Goal: Transaction & Acquisition: Book appointment/travel/reservation

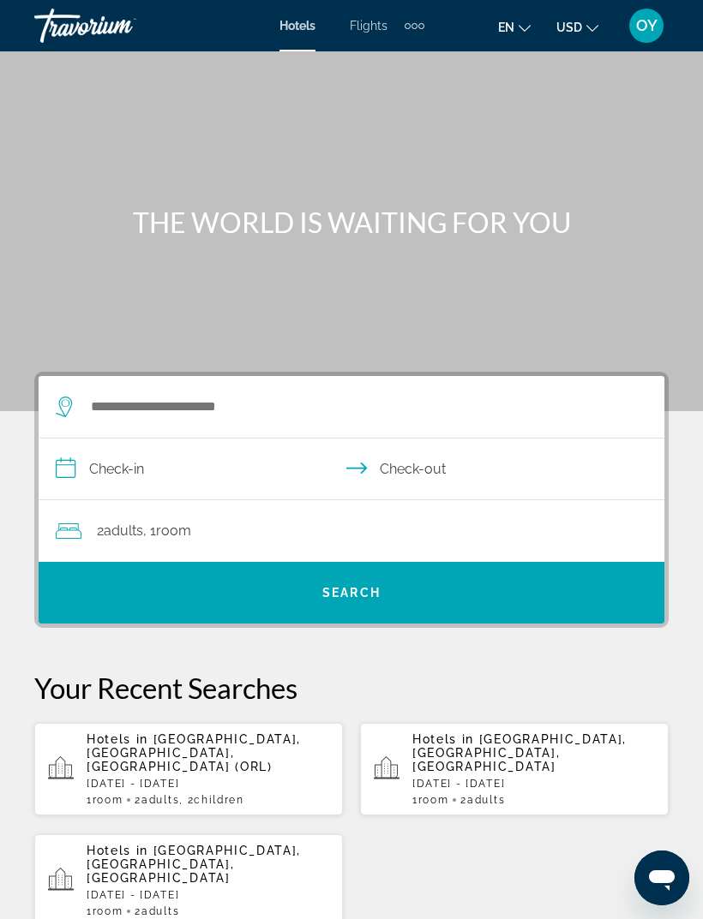
click at [149, 778] on p "[DATE] - [DATE]" at bounding box center [208, 784] width 242 height 12
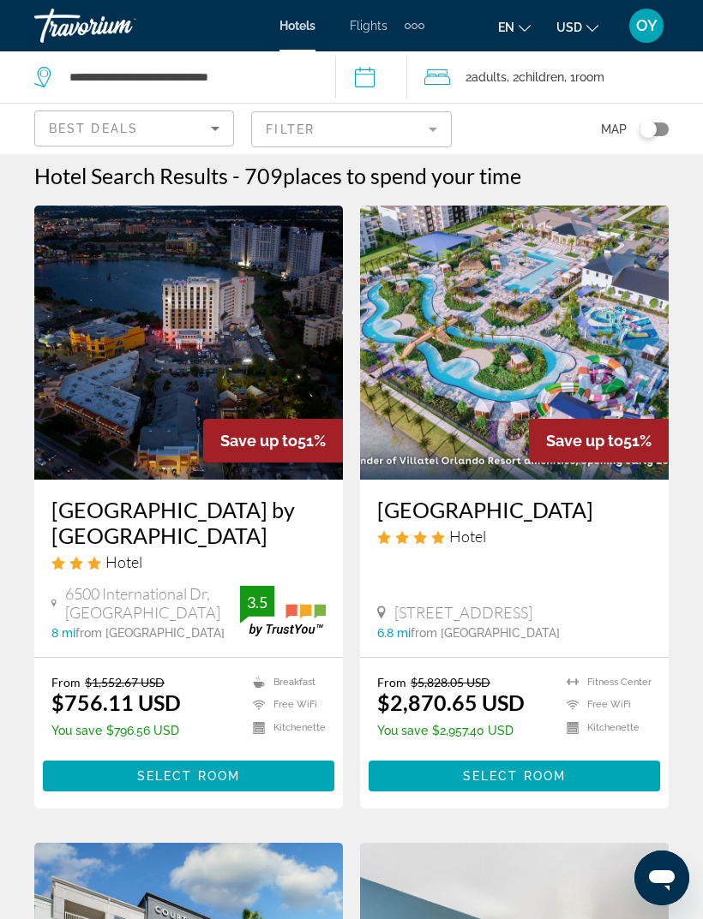
scroll to position [15, 0]
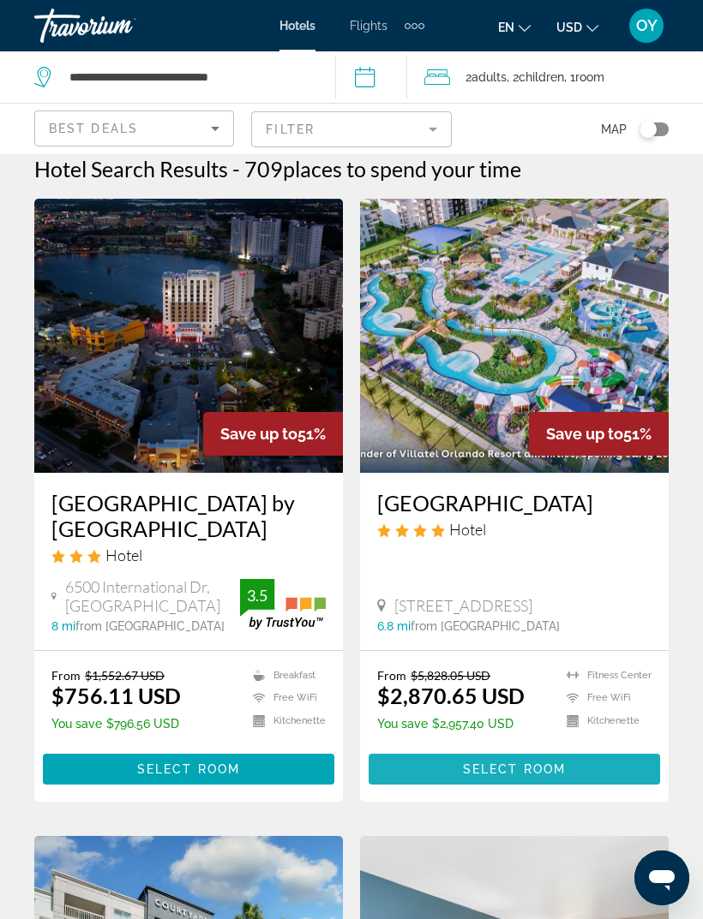
click at [529, 776] on span "Select Room" at bounding box center [514, 770] width 103 height 14
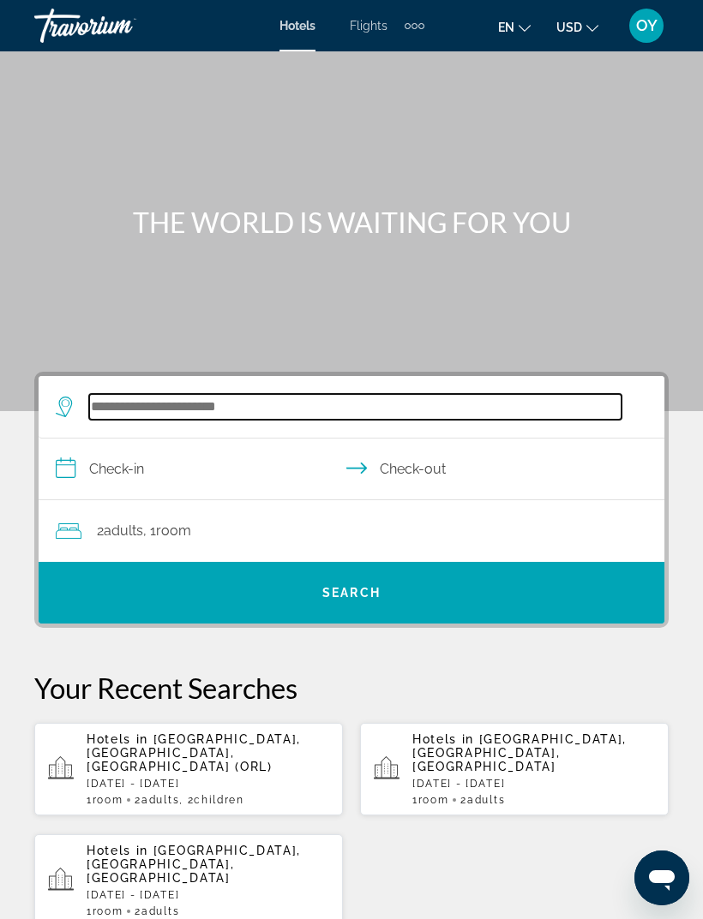
click at [236, 416] on input "Search widget" at bounding box center [355, 407] width 532 height 26
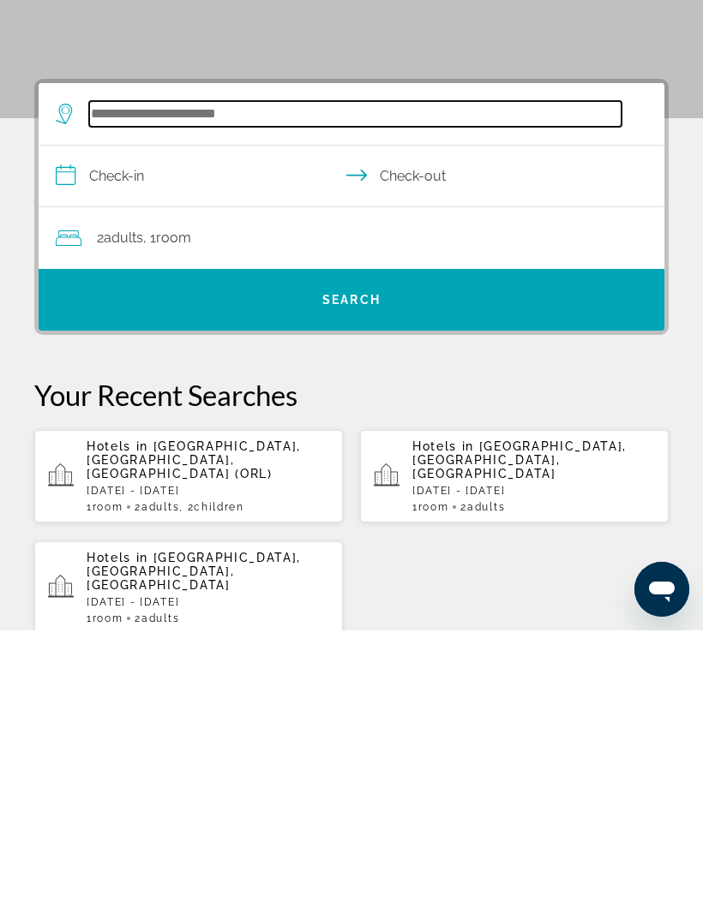
scroll to position [27, 0]
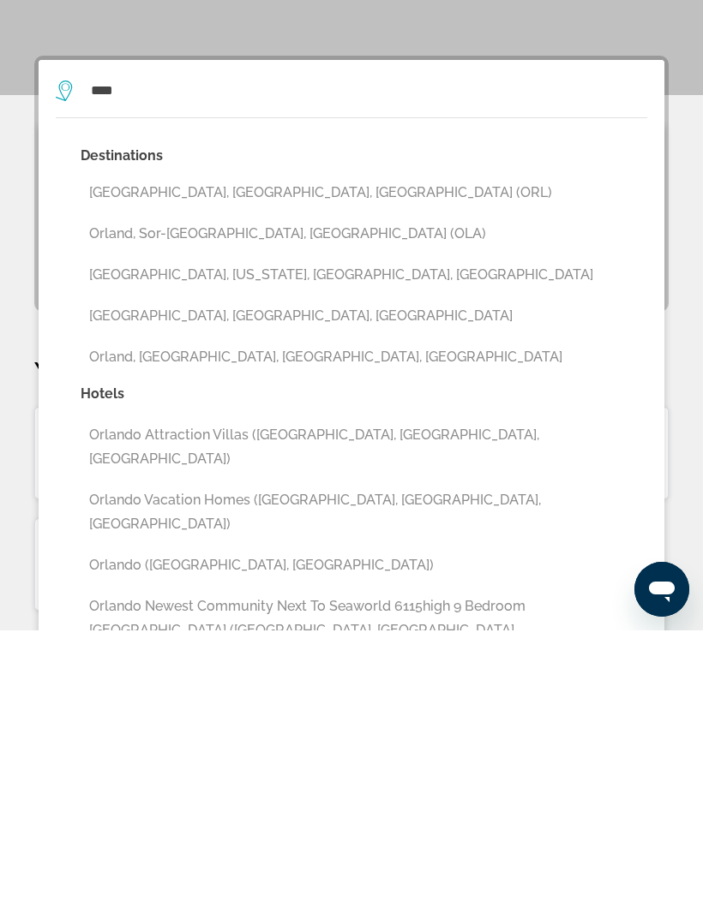
click at [232, 465] on button "[GEOGRAPHIC_DATA], [GEOGRAPHIC_DATA], [GEOGRAPHIC_DATA] (ORL)" at bounding box center [364, 481] width 566 height 33
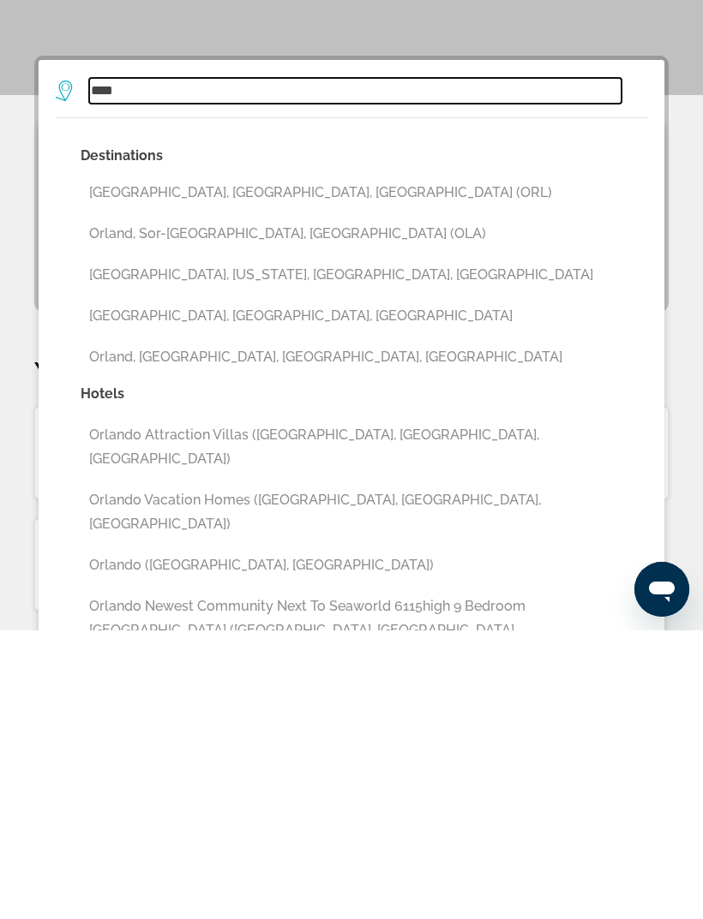
type input "**********"
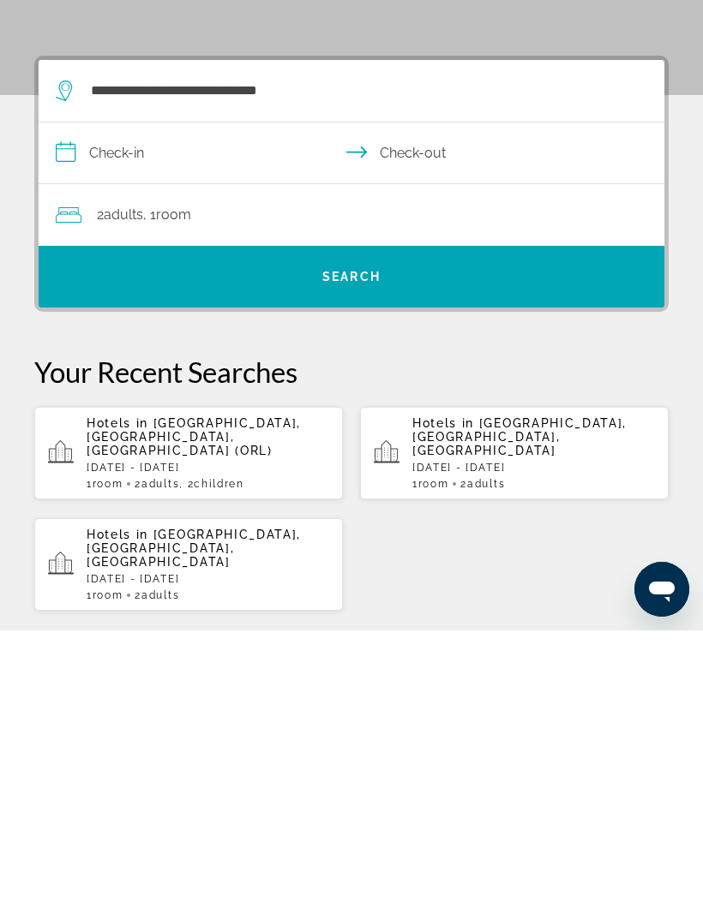
click at [92, 411] on input "**********" at bounding box center [355, 444] width 632 height 66
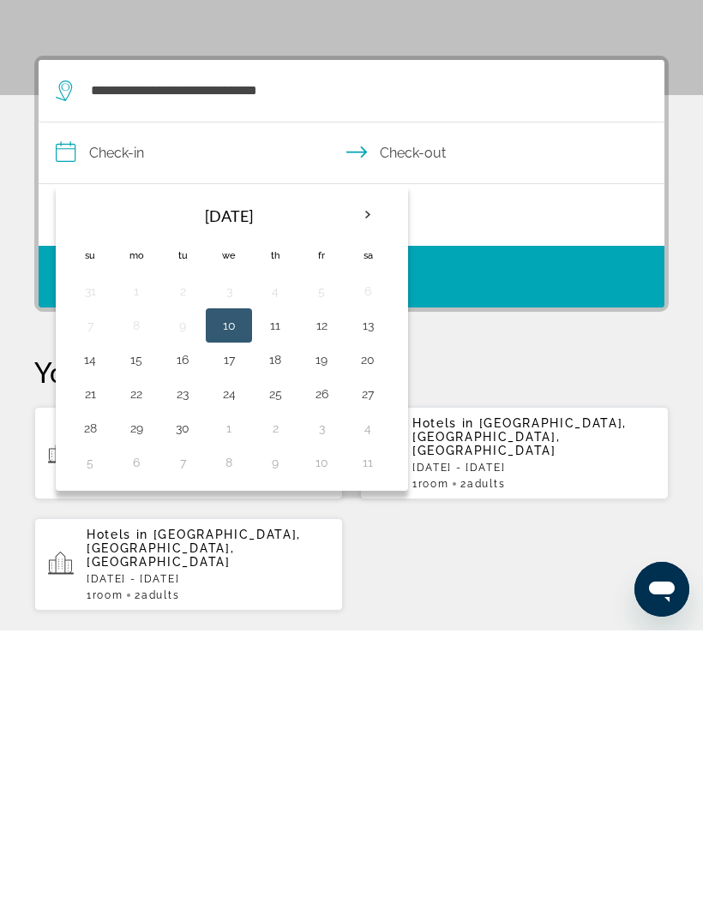
scroll to position [316, 0]
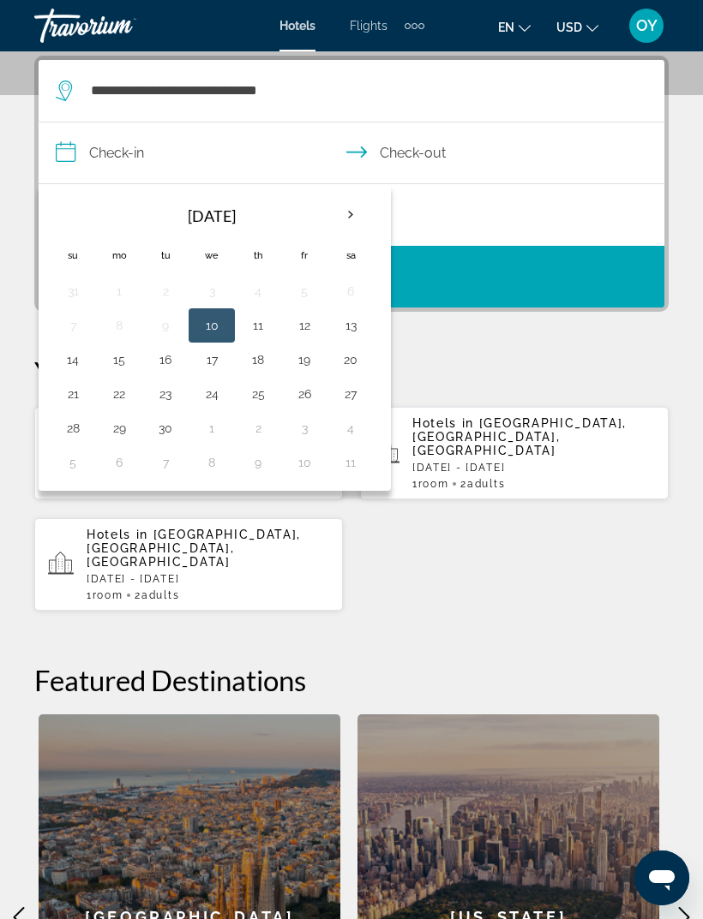
click at [350, 218] on th "Next month" at bounding box center [350, 215] width 46 height 38
click at [350, 219] on th "Next month" at bounding box center [350, 215] width 46 height 38
click at [348, 216] on th "Next month" at bounding box center [350, 215] width 46 height 38
click at [123, 432] on button "29" at bounding box center [118, 428] width 27 height 24
click at [344, 224] on th "Next month" at bounding box center [350, 215] width 46 height 38
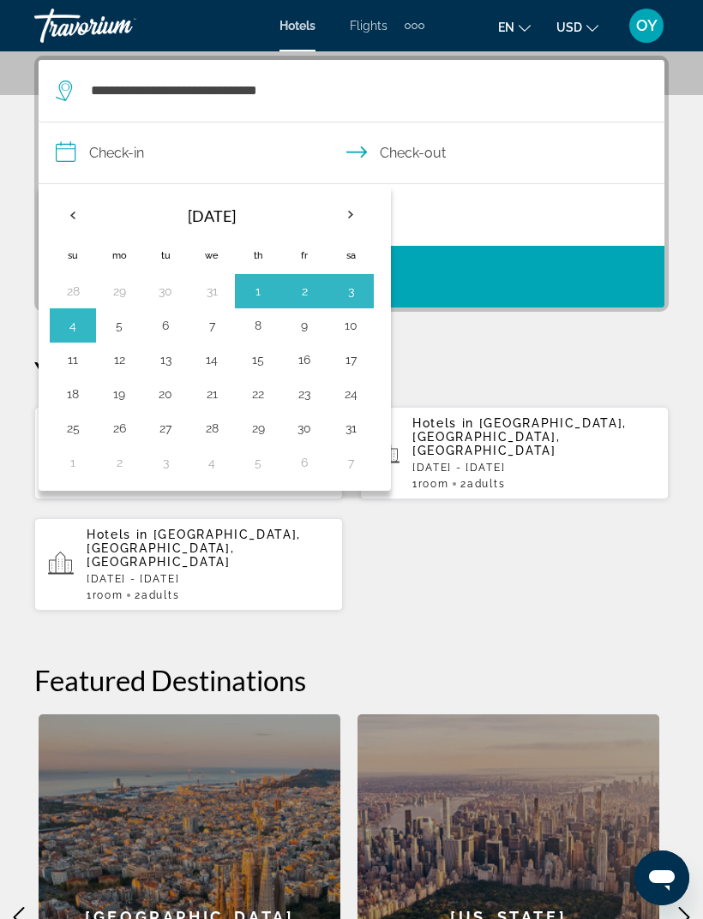
click at [117, 335] on button "5" at bounding box center [118, 326] width 27 height 24
type input "**********"
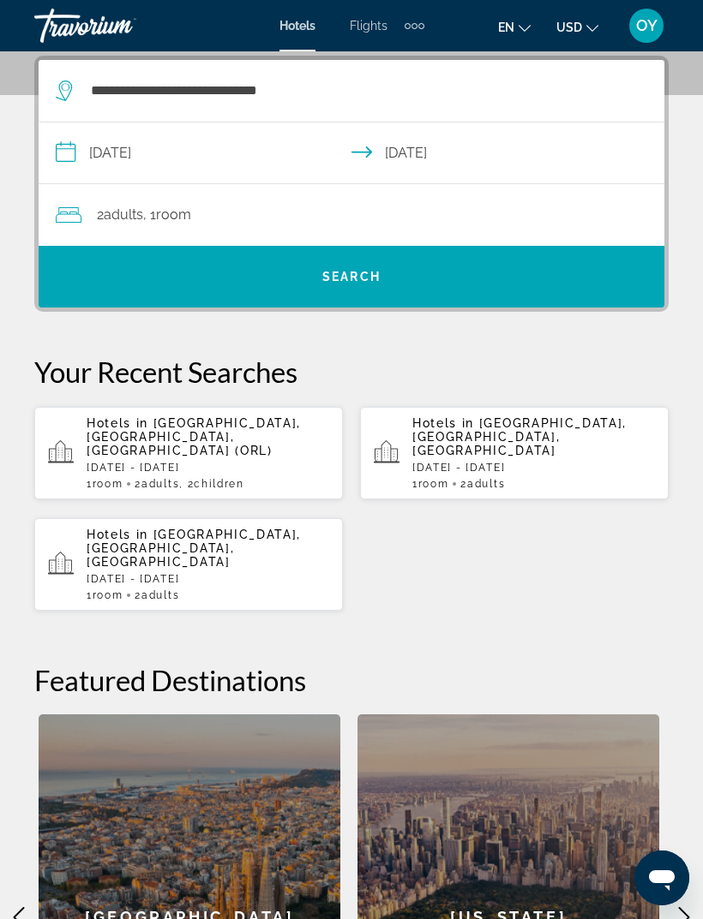
click at [249, 227] on div "2 Adult Adults , 1 Room rooms" at bounding box center [360, 215] width 608 height 62
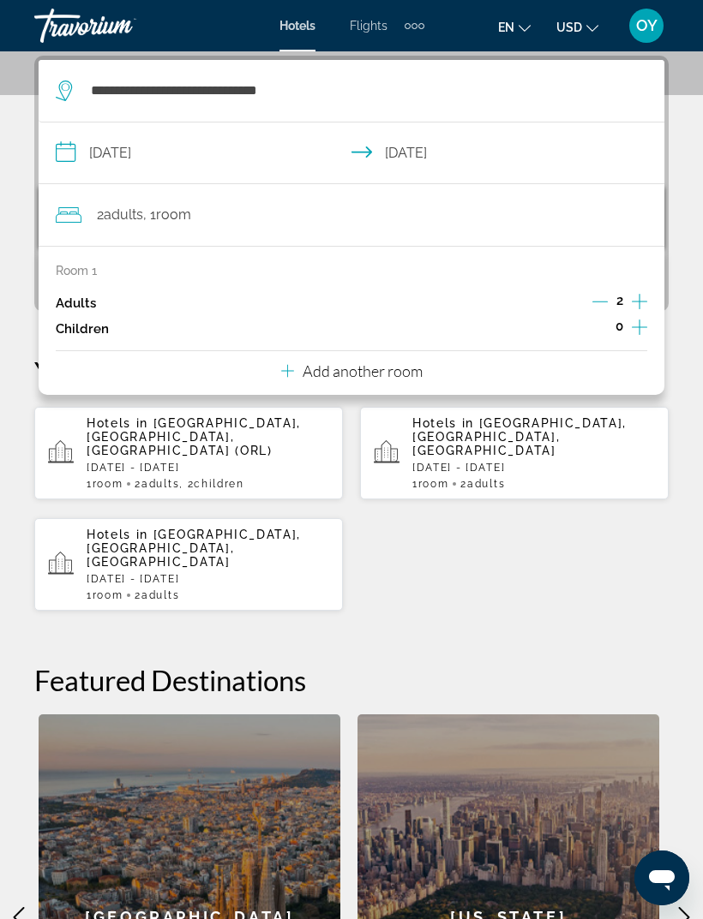
click at [633, 331] on icon "Increment children" at bounding box center [638, 327] width 15 height 21
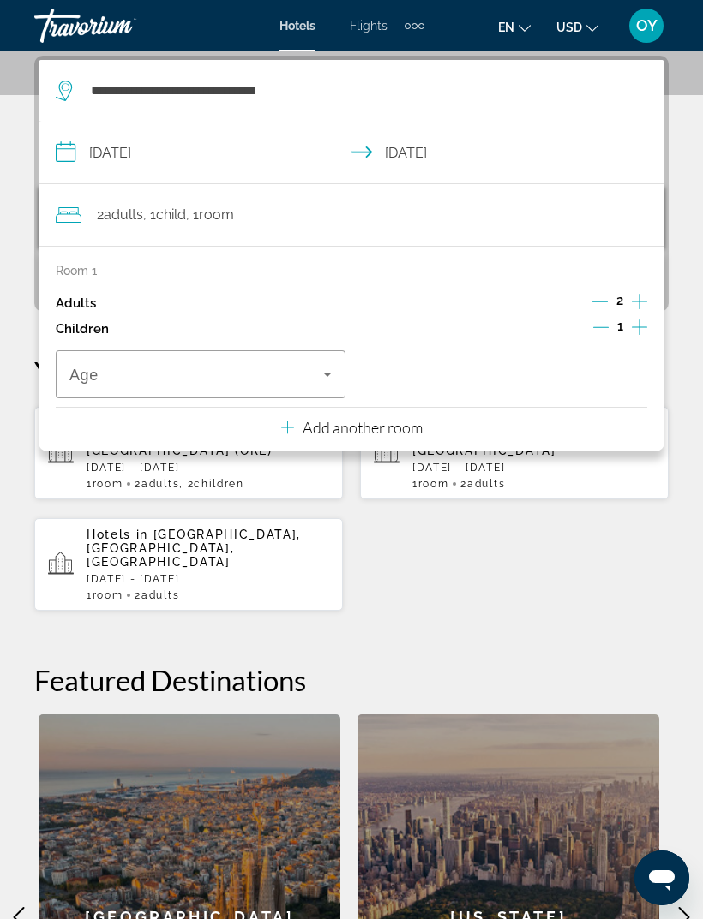
click at [640, 332] on icon "Increment children" at bounding box center [638, 327] width 15 height 21
click at [331, 377] on icon "Travelers: 2 adults, 2 children" at bounding box center [327, 374] width 21 height 21
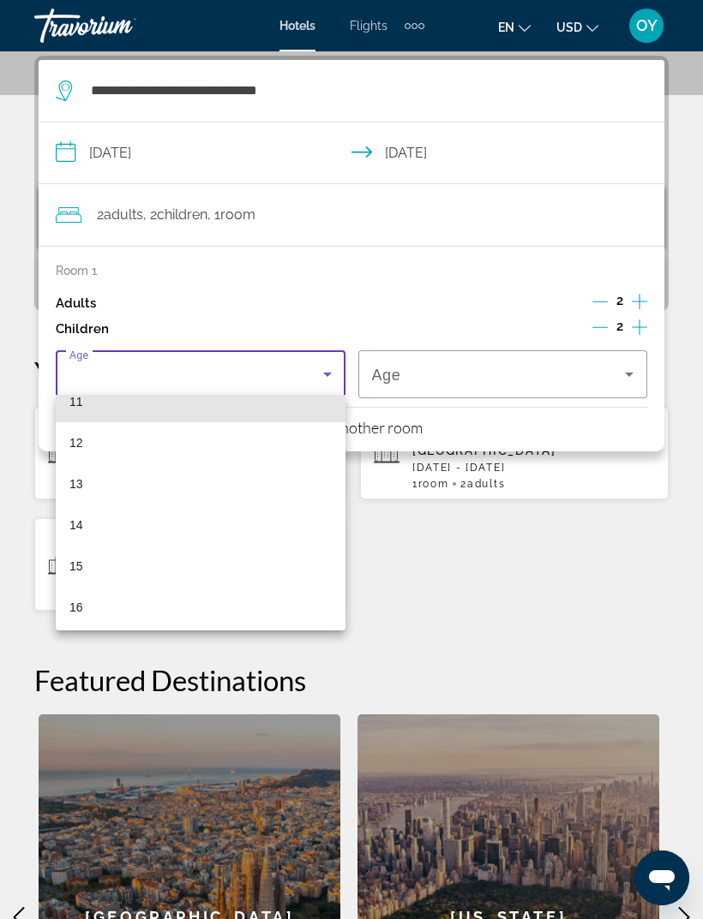
scroll to position [479, 0]
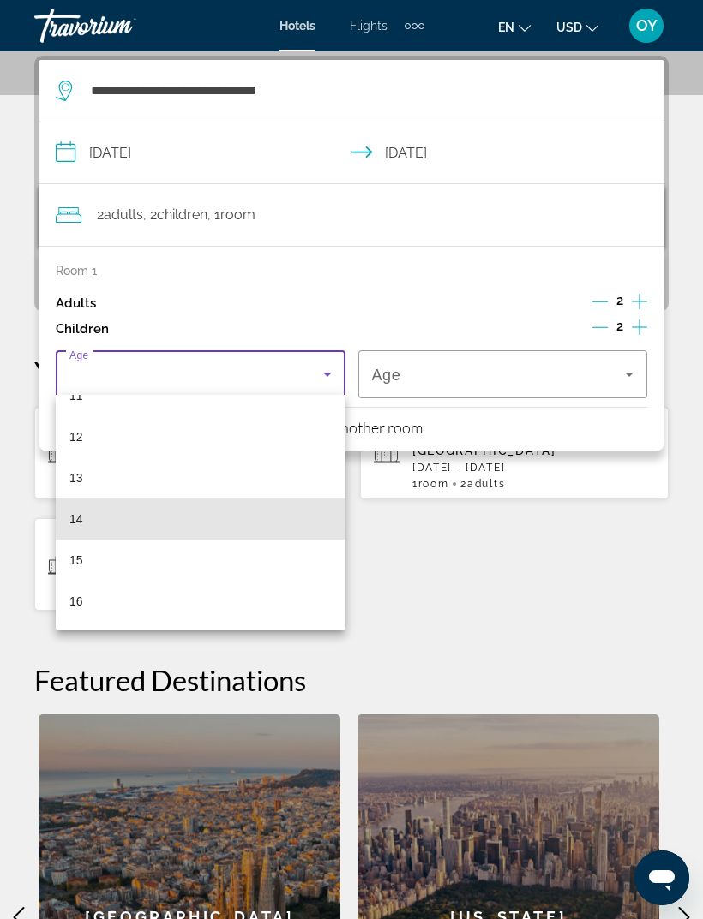
click at [98, 522] on mat-option "14" at bounding box center [201, 519] width 290 height 41
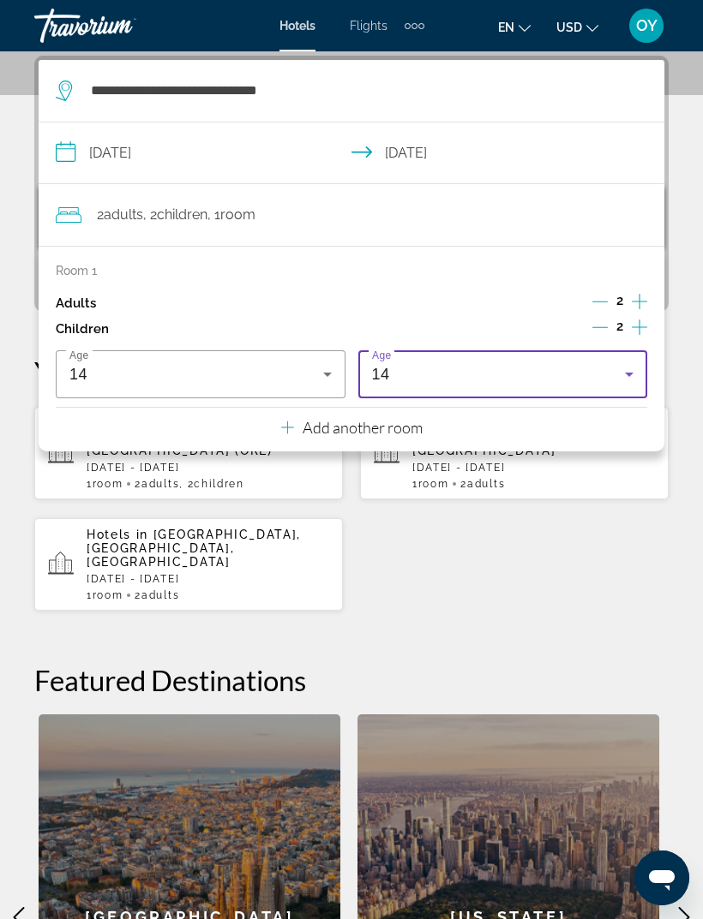
click at [616, 373] on div "14" at bounding box center [499, 374] width 254 height 21
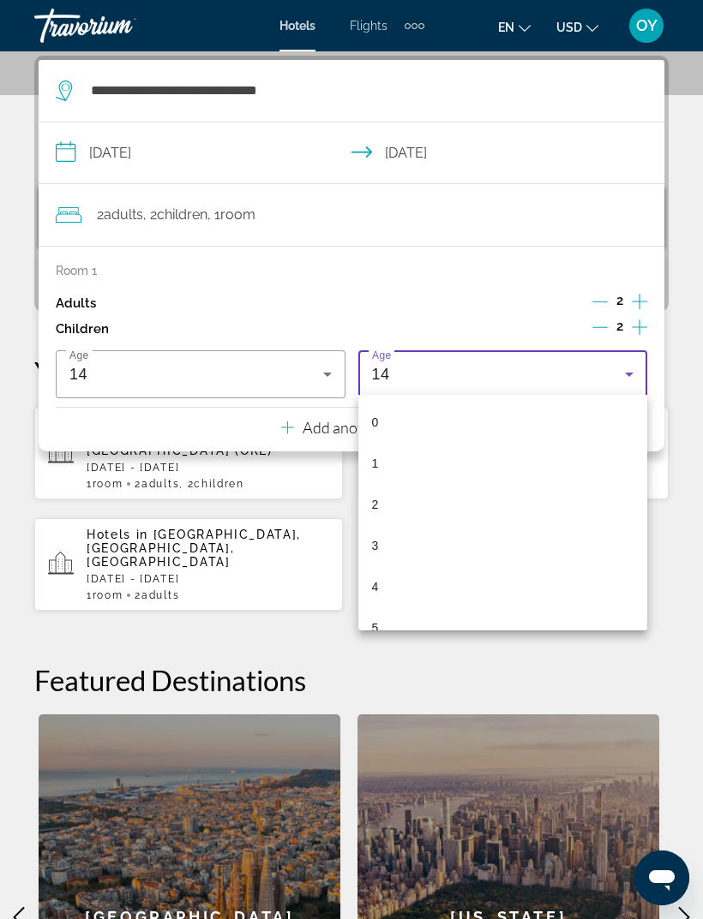
scroll to position [388, 0]
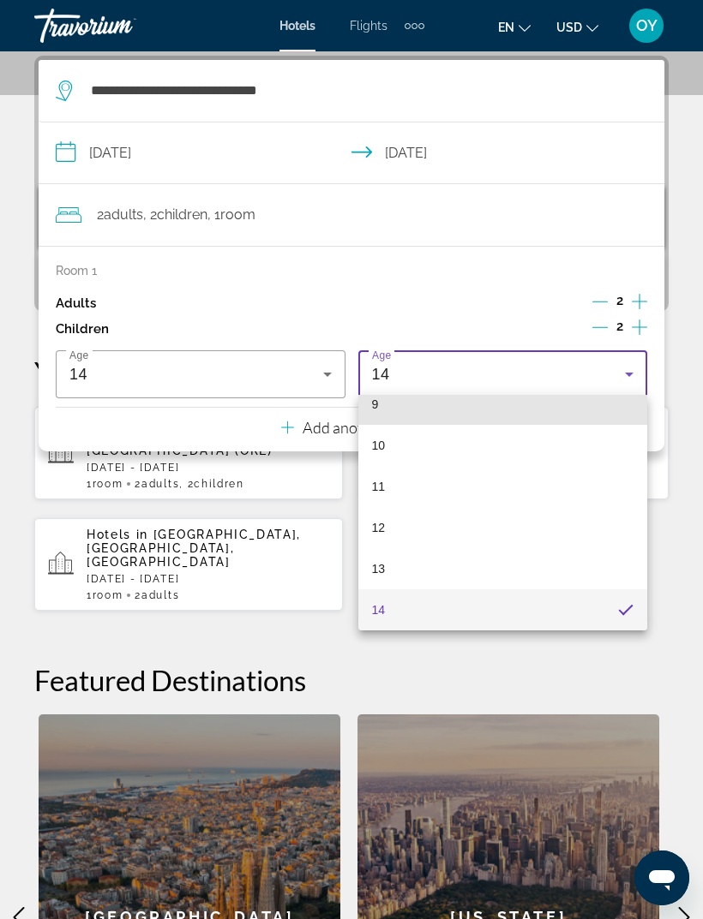
click at [392, 414] on mat-option "9" at bounding box center [503, 404] width 290 height 41
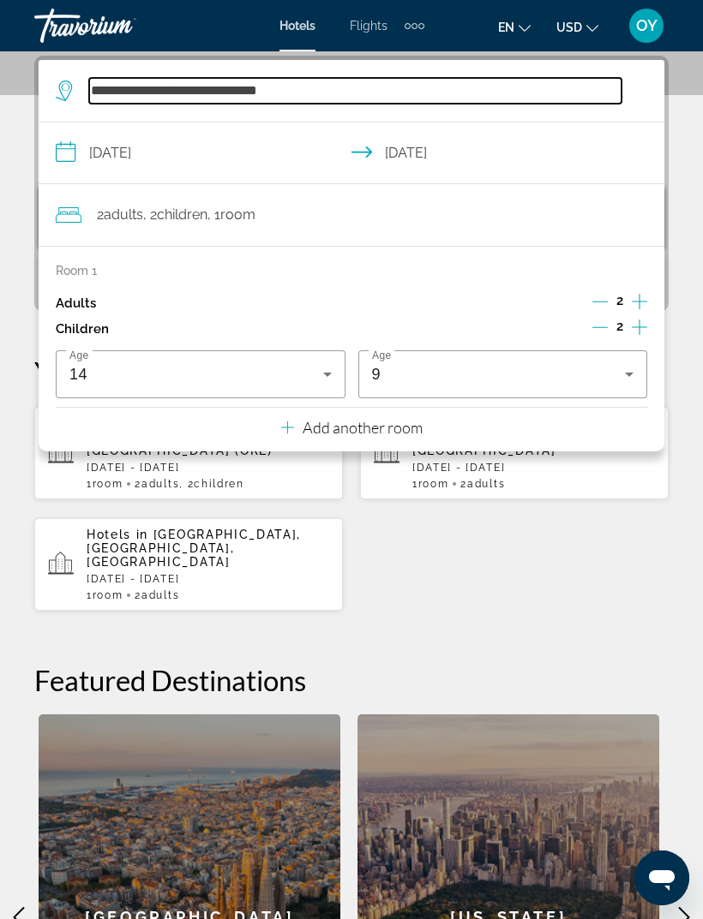
click at [581, 93] on input "**********" at bounding box center [355, 91] width 532 height 26
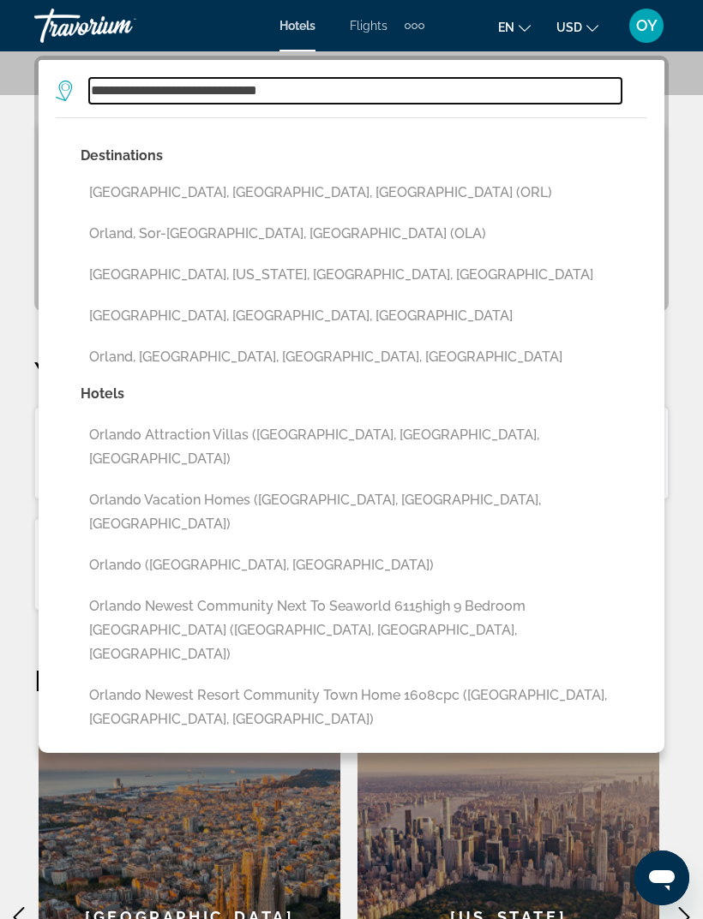
click at [581, 101] on input "**********" at bounding box center [355, 91] width 532 height 26
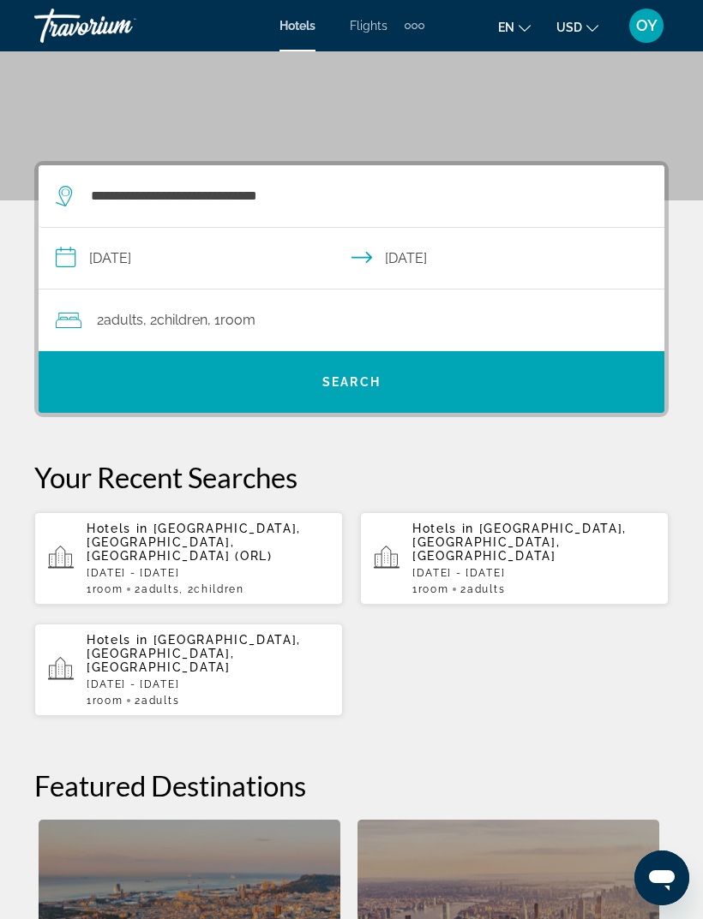
click at [382, 400] on span "Search widget" at bounding box center [351, 382] width 625 height 41
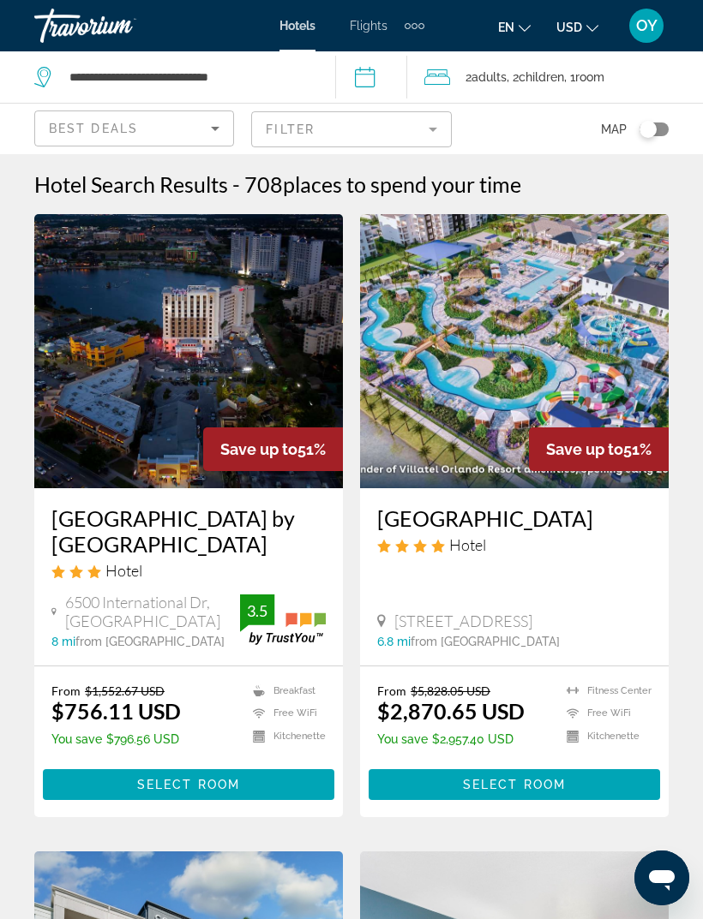
click at [433, 129] on mat-form-field "Filter" at bounding box center [351, 129] width 200 height 36
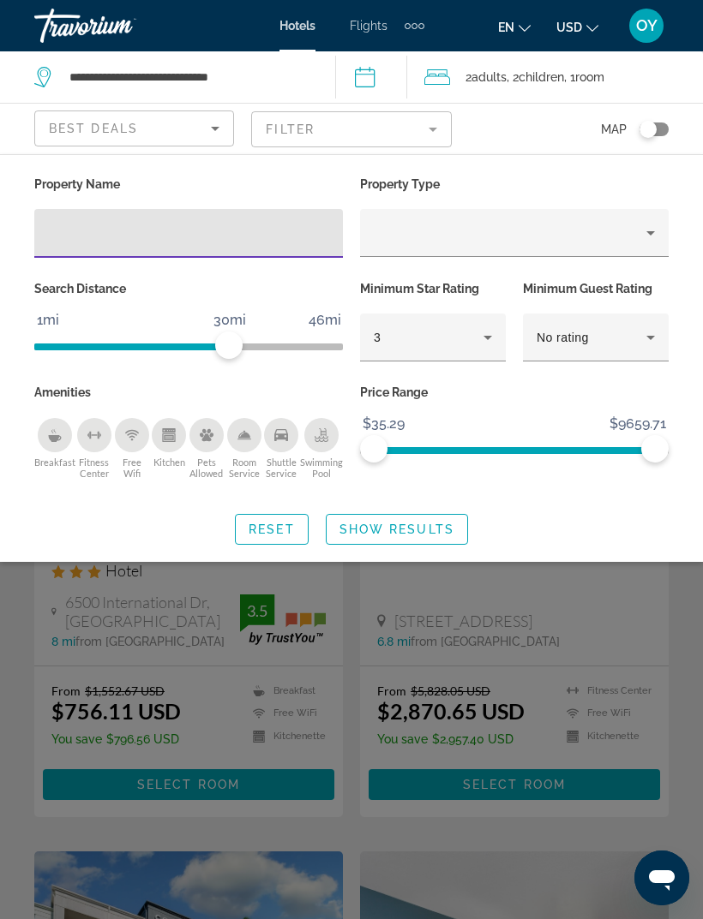
click at [656, 130] on div "Toggle map" at bounding box center [653, 130] width 29 height 14
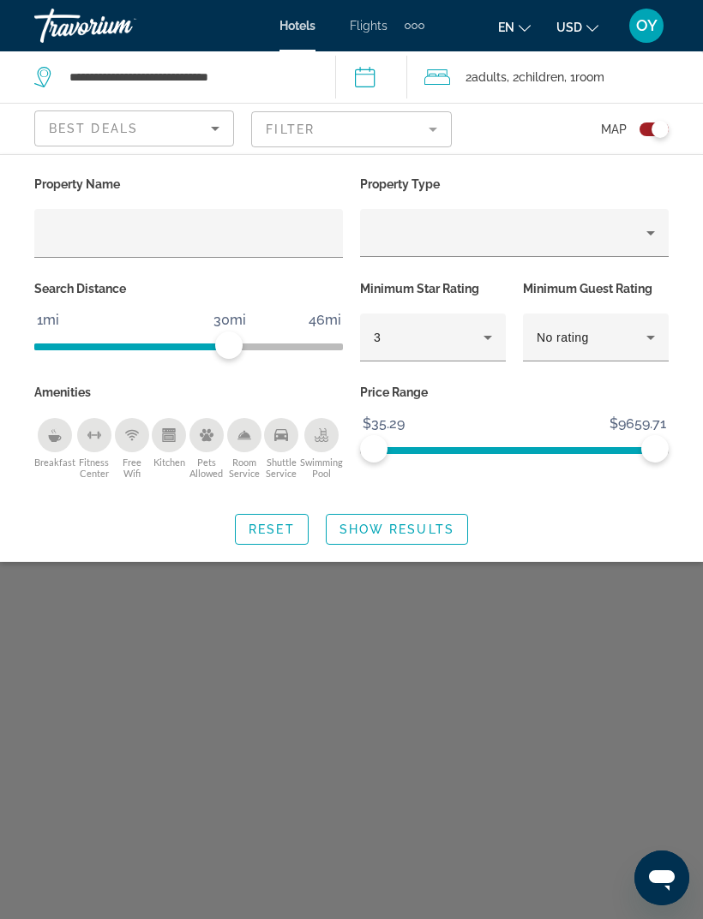
scroll to position [209, 0]
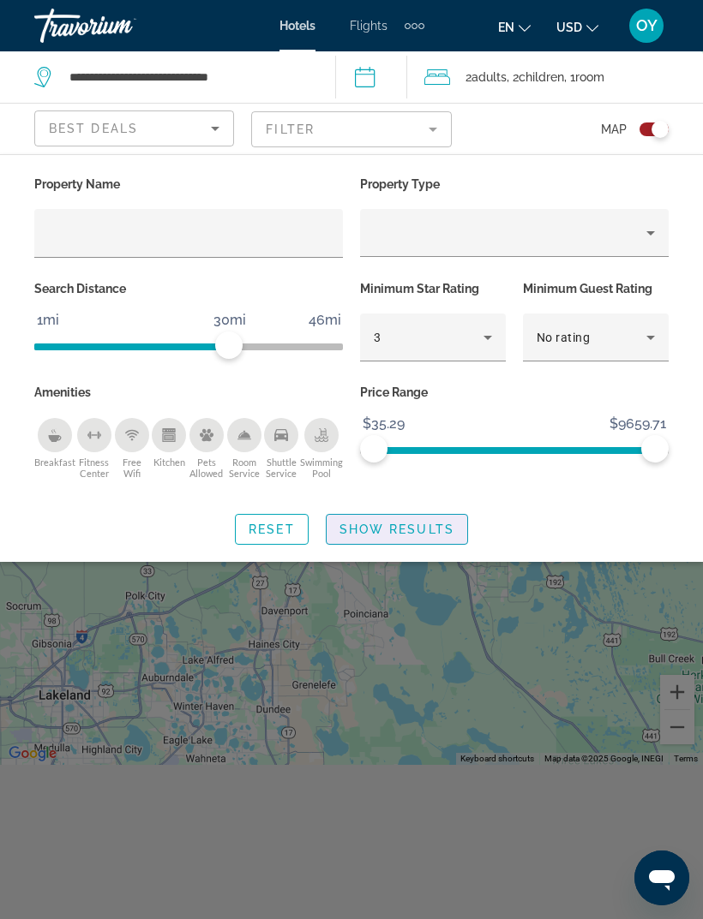
click at [465, 528] on span "Search widget" at bounding box center [396, 529] width 141 height 41
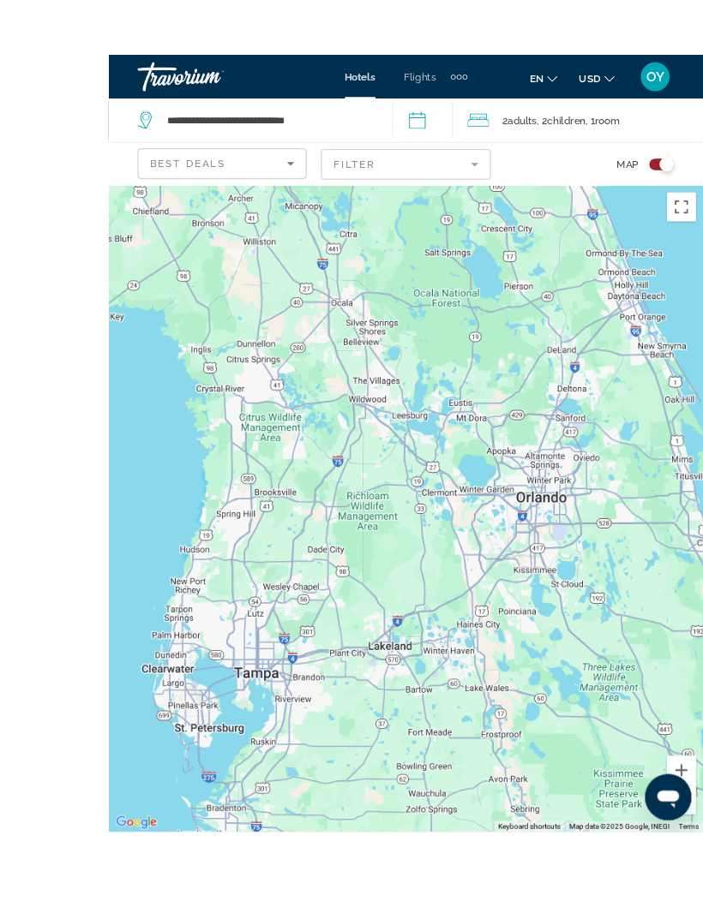
scroll to position [153, 0]
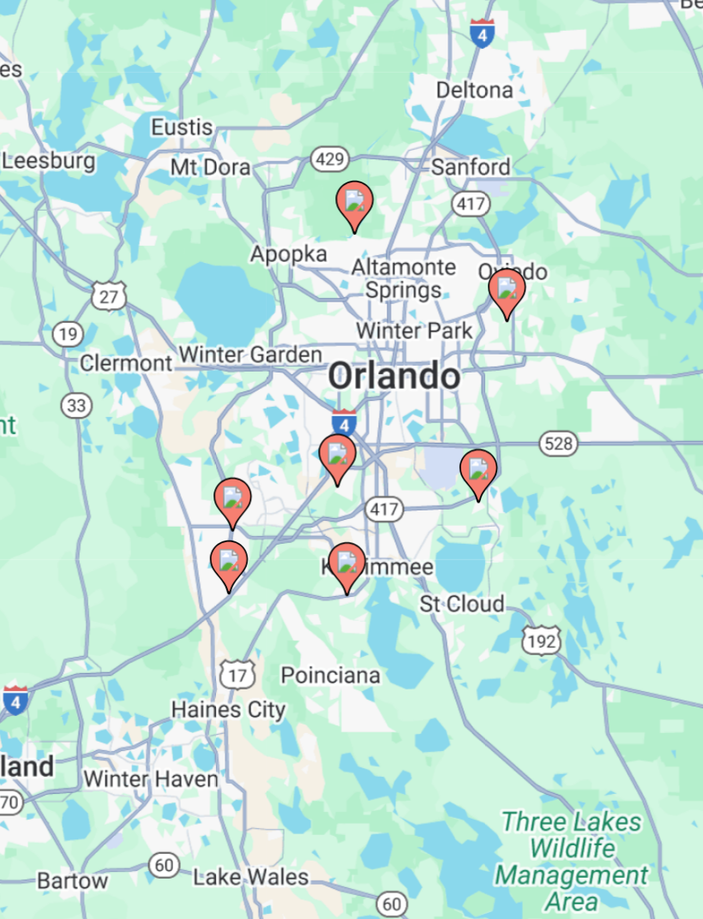
click at [547, 412] on image "Main content" at bounding box center [552, 417] width 10 height 10
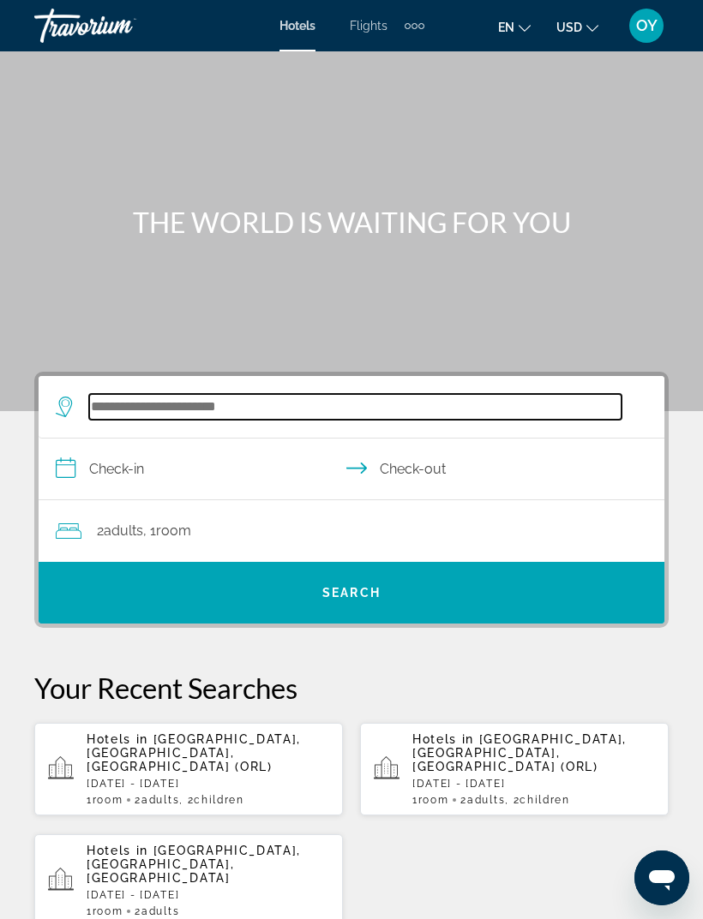
click at [304, 413] on input "Search widget" at bounding box center [355, 407] width 532 height 26
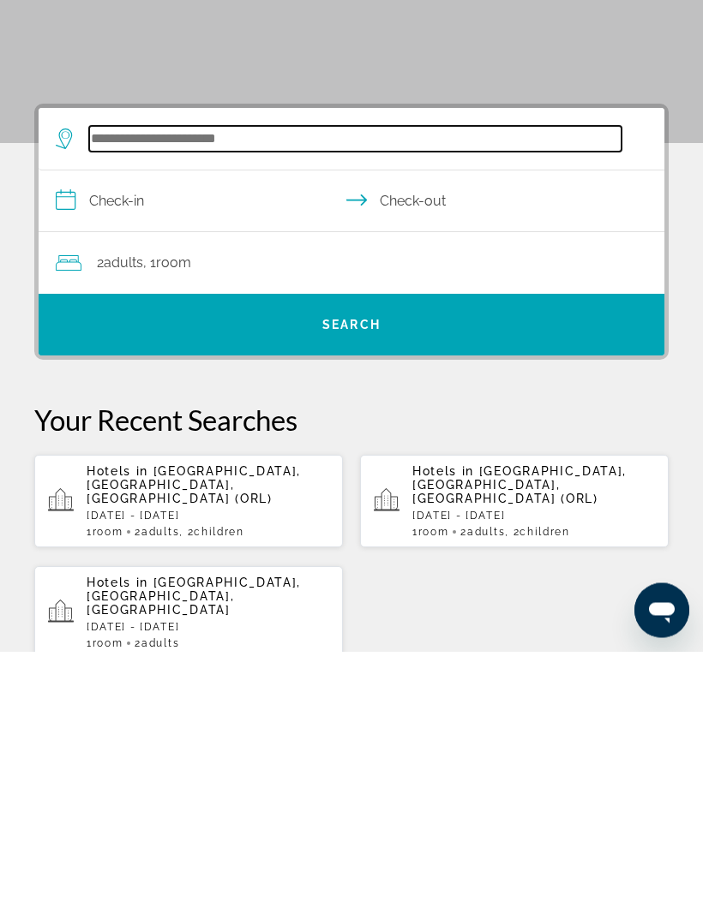
scroll to position [27, 0]
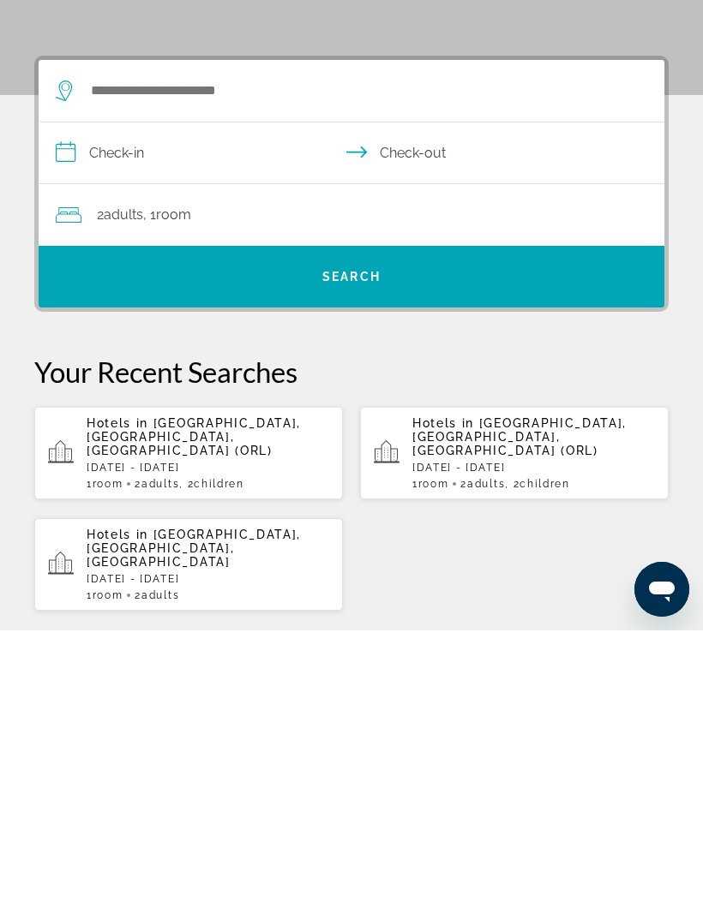
click at [232, 751] on p "[DATE] - [DATE]" at bounding box center [208, 757] width 242 height 12
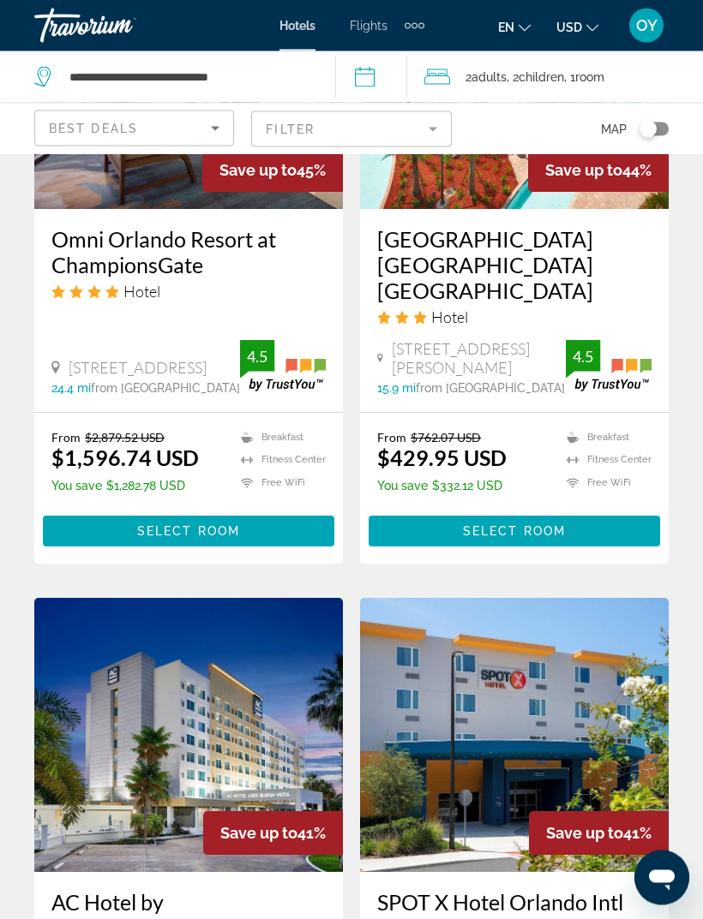
scroll to position [2837, 0]
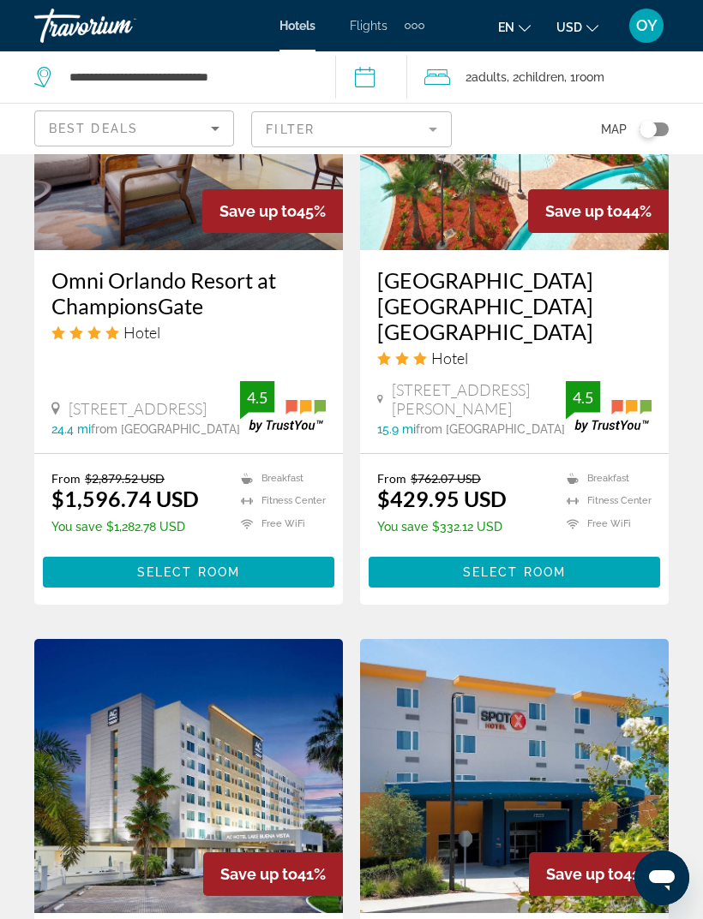
click at [272, 589] on span "Main content" at bounding box center [188, 572] width 291 height 41
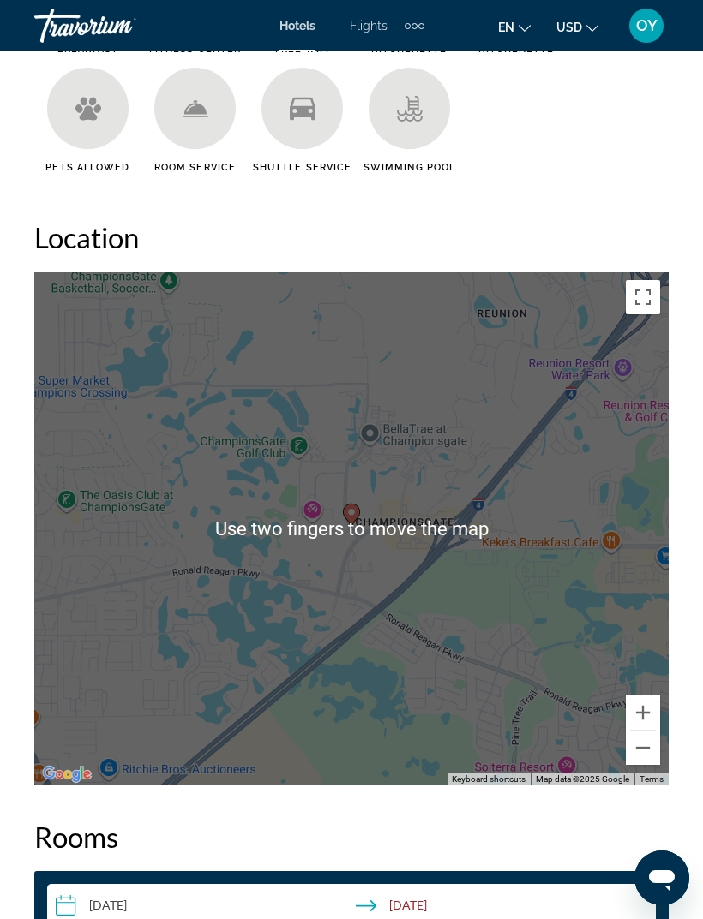
scroll to position [2089, 0]
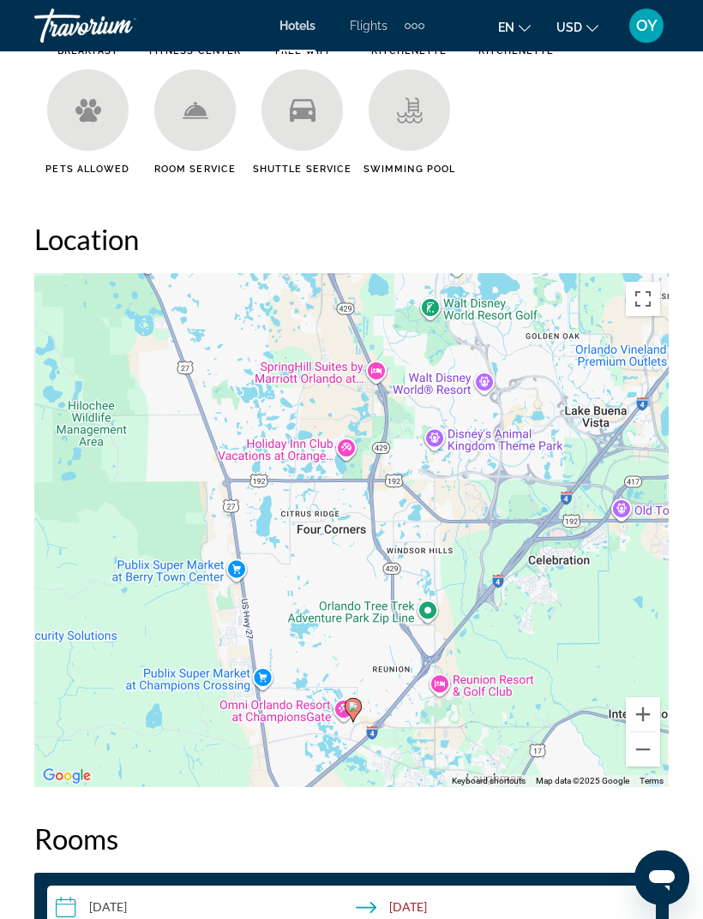
click at [375, 371] on div "To activate drag with keyboard, press Alt + Enter. Once in keyboard drag state,…" at bounding box center [351, 530] width 634 height 514
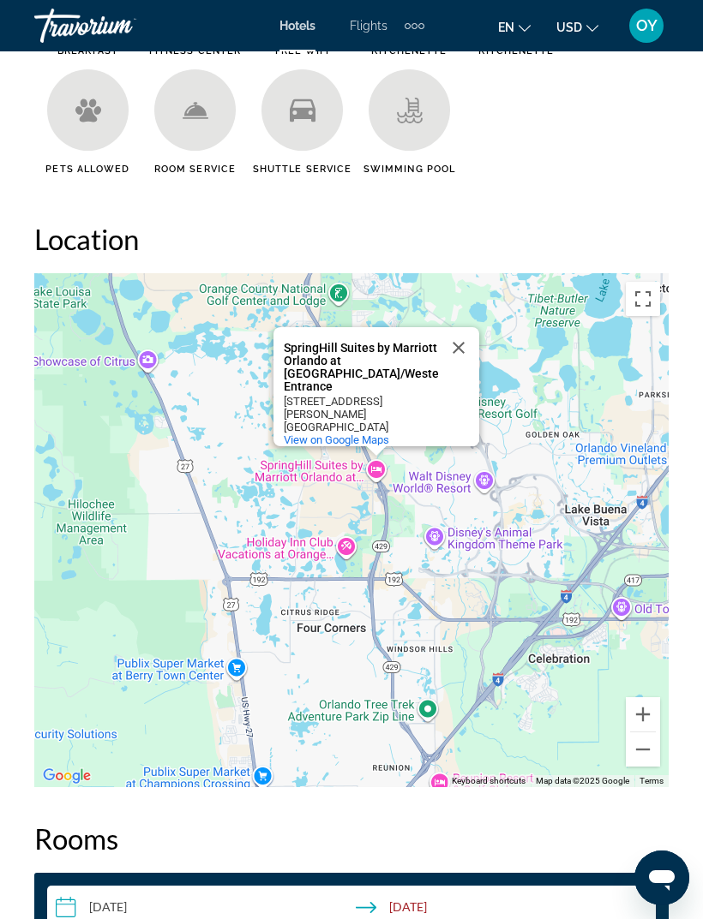
click at [461, 350] on button "Close" at bounding box center [458, 347] width 41 height 41
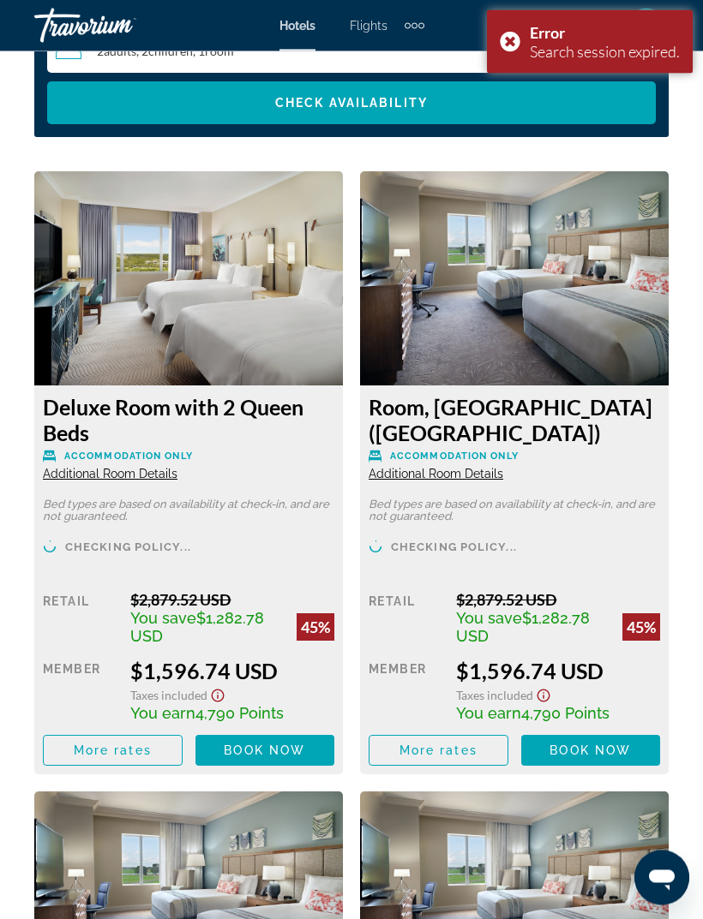
scroll to position [2996, 0]
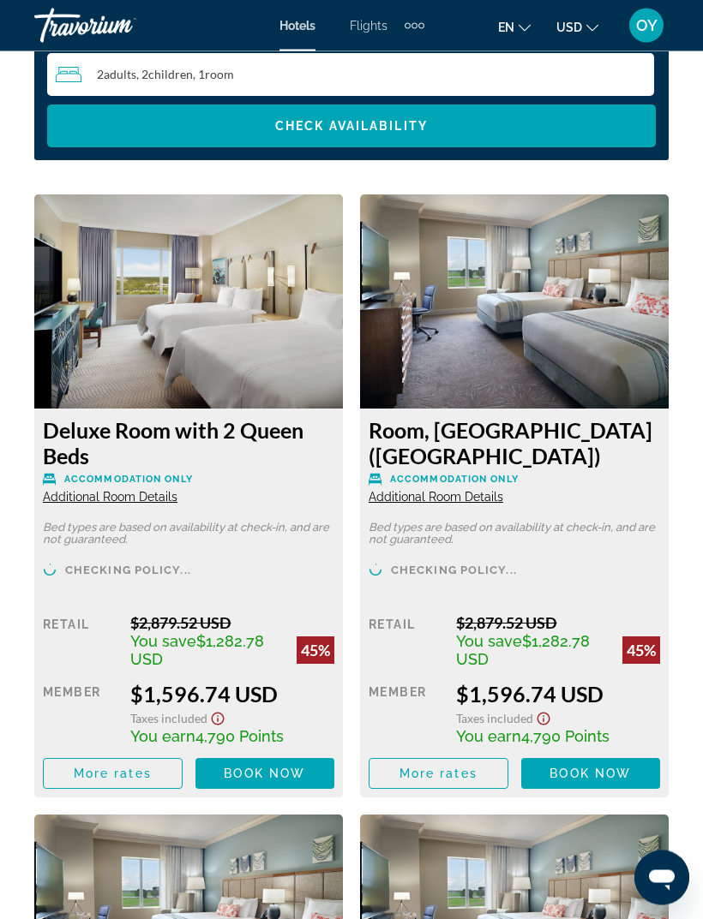
click at [589, 775] on span "Book now" at bounding box center [589, 775] width 81 height 14
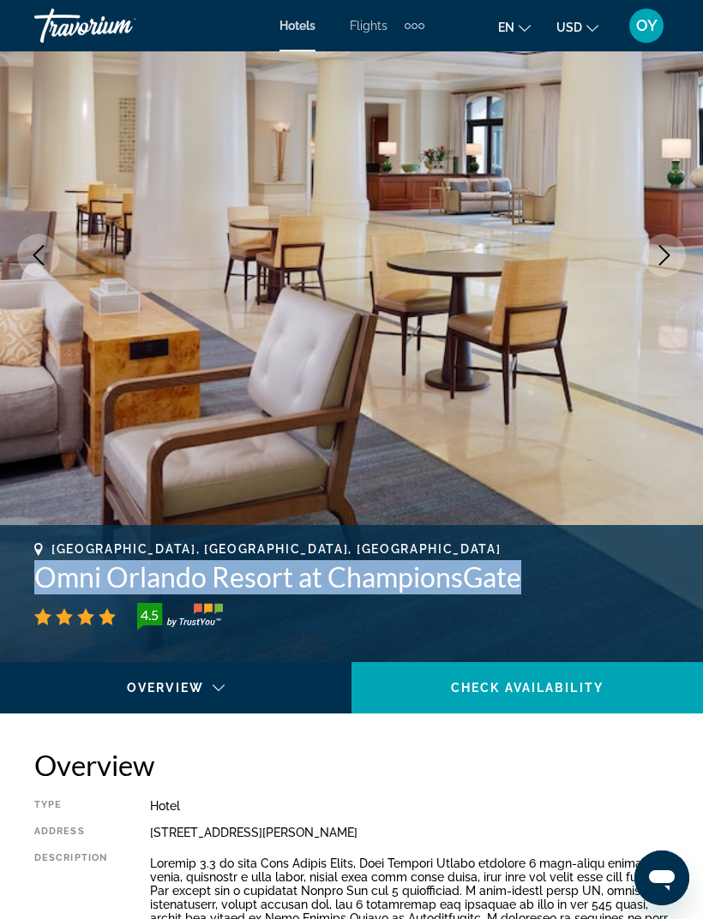
scroll to position [131, 0]
